Goal: Task Accomplishment & Management: Complete application form

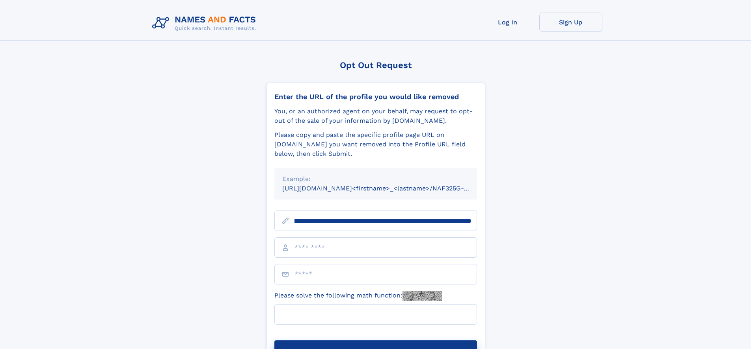
scroll to position [0, 85]
type input "**********"
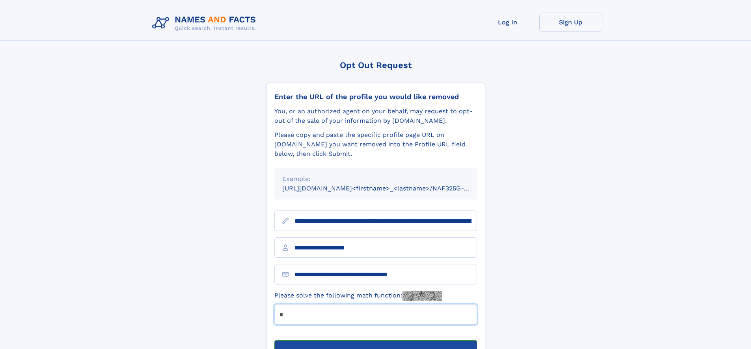
type input "*"
click at [375, 341] on button "Submit Opt Out Request" at bounding box center [375, 353] width 203 height 25
